Goal: Navigation & Orientation: Find specific page/section

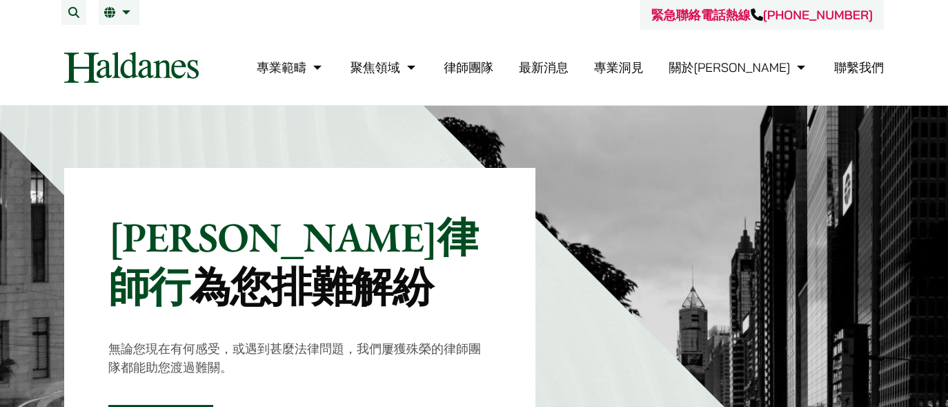
click at [493, 69] on link "律師團隊" at bounding box center [469, 67] width 50 height 16
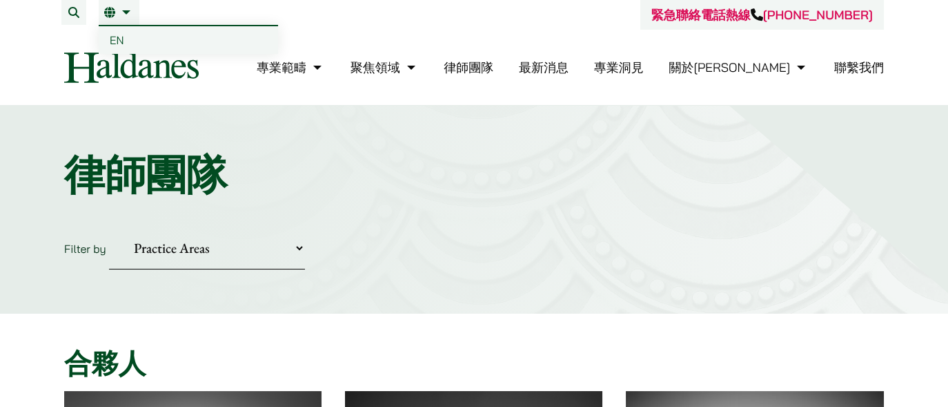
click at [134, 9] on link "繁" at bounding box center [119, 12] width 30 height 11
click at [134, 7] on link "繁" at bounding box center [119, 12] width 30 height 11
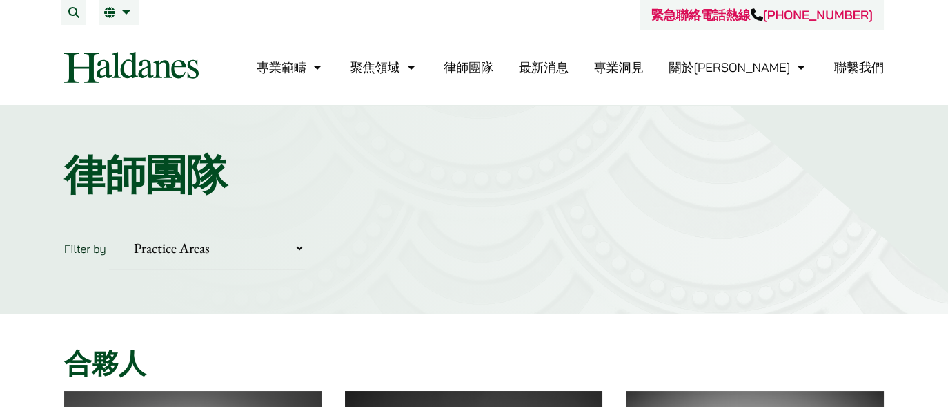
click at [134, 12] on link "繁" at bounding box center [119, 12] width 30 height 11
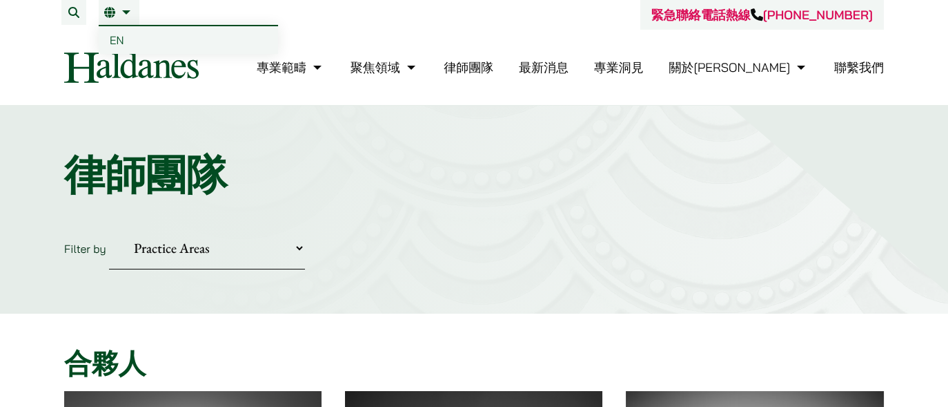
click at [124, 37] on span "EN" at bounding box center [117, 40] width 14 height 14
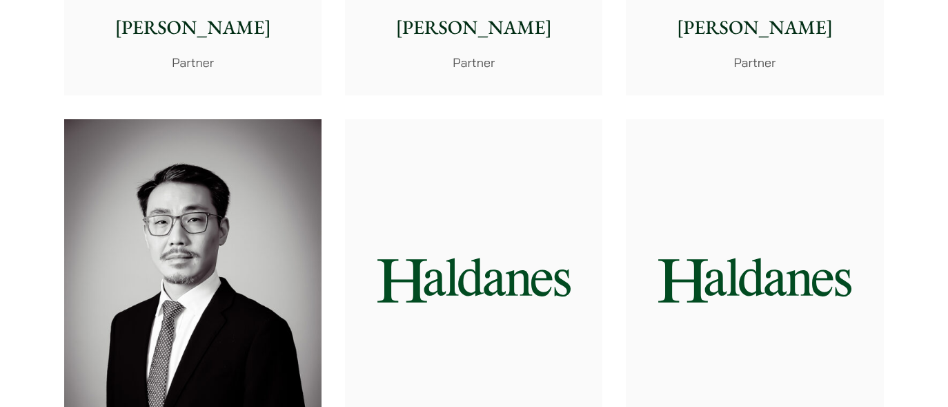
scroll to position [2243, 0]
